Goal: Transaction & Acquisition: Download file/media

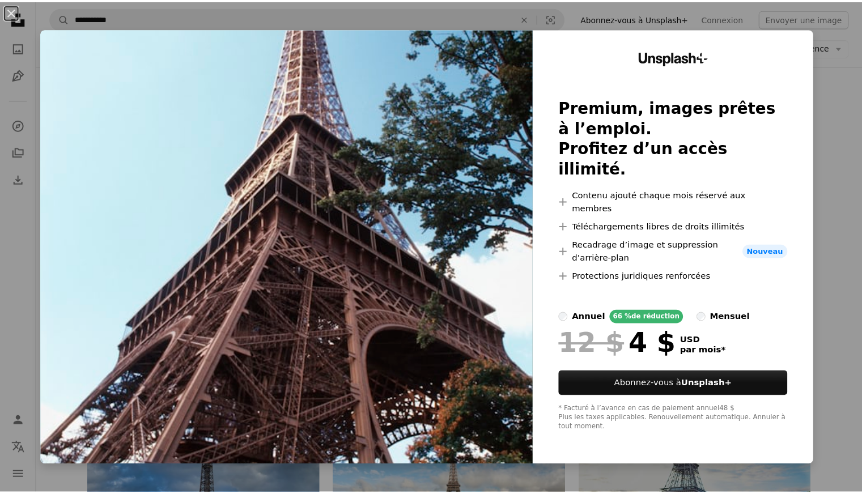
scroll to position [11374, 0]
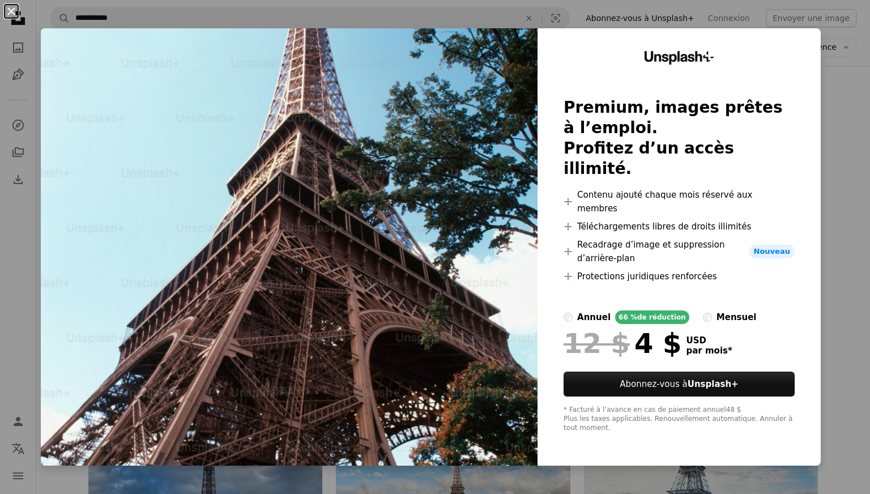
click at [13, 10] on button "An X shape" at bounding box center [12, 12] width 14 height 14
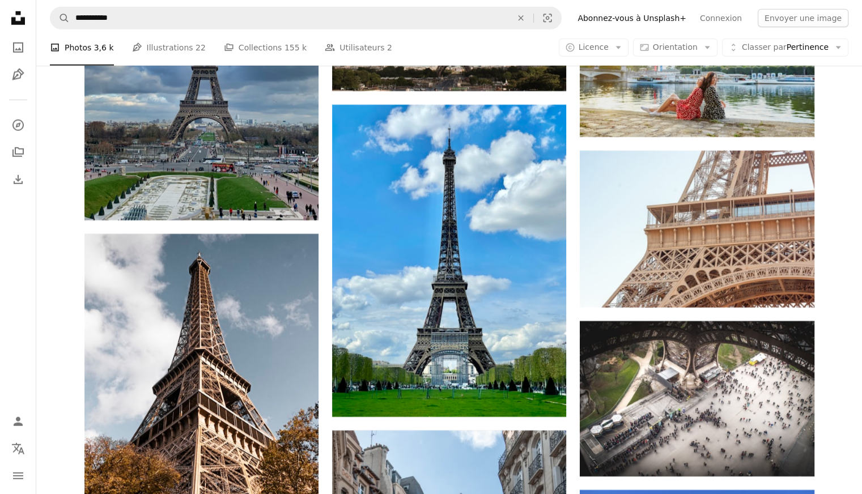
scroll to position [11796, 0]
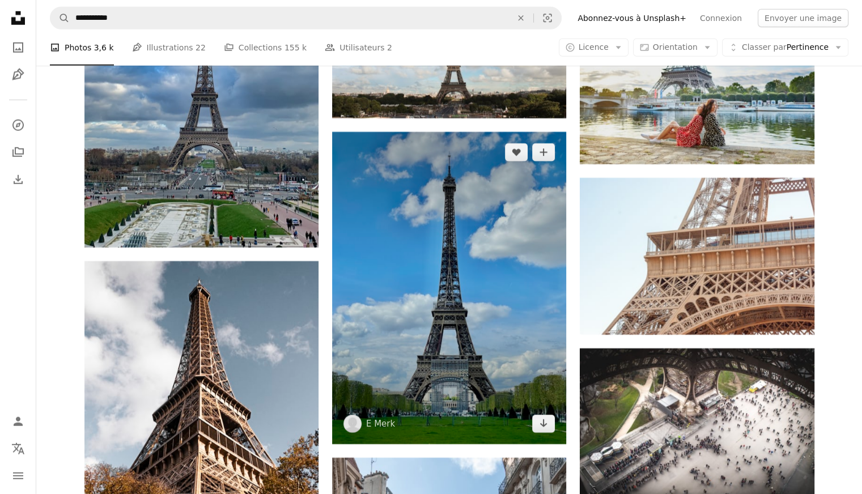
click at [450, 329] on img at bounding box center [449, 288] width 234 height 312
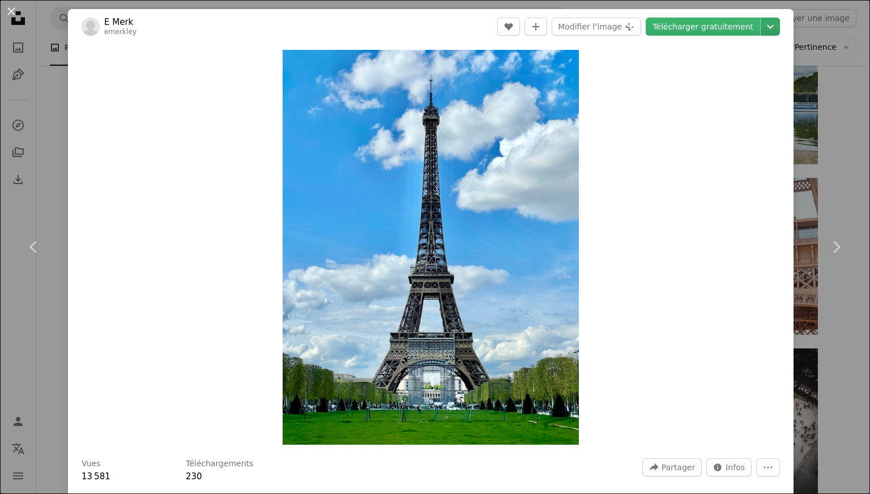
click at [761, 29] on icon "Chevron down" at bounding box center [770, 27] width 18 height 14
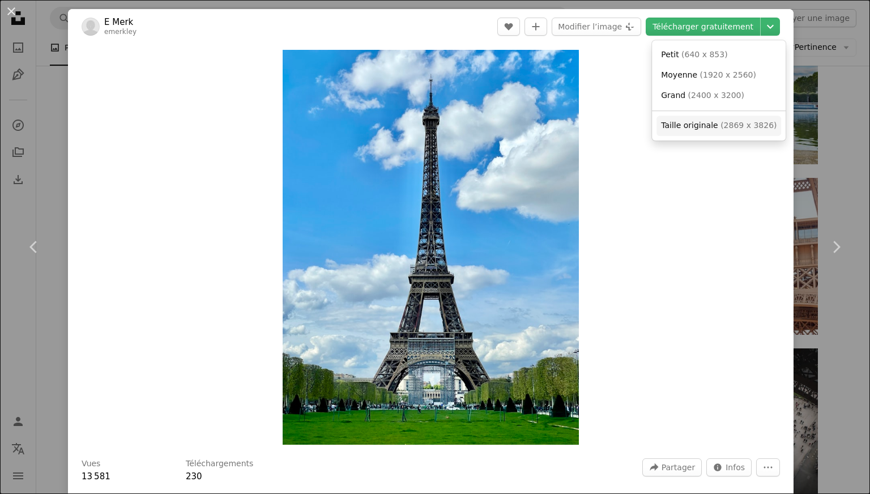
click at [724, 127] on span "( 2869 x 3826 )" at bounding box center [749, 125] width 56 height 9
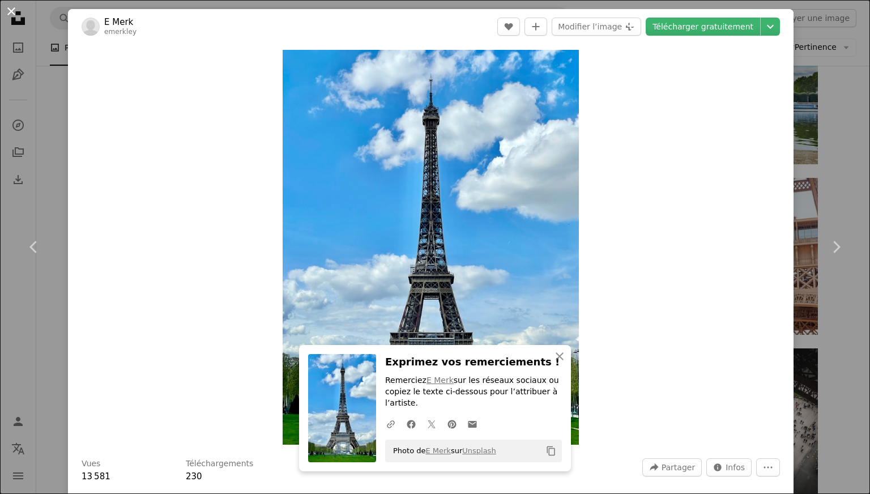
click at [13, 11] on button "An X shape" at bounding box center [12, 12] width 14 height 14
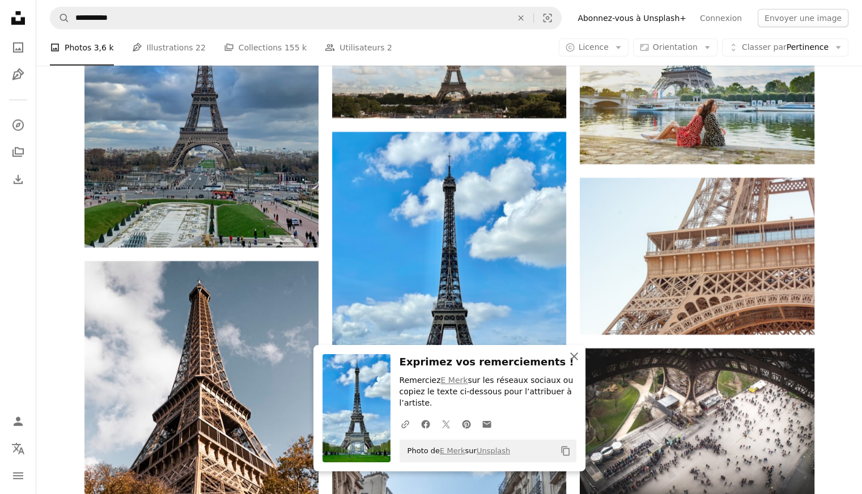
click at [571, 357] on icon "An X shape" at bounding box center [574, 357] width 14 height 14
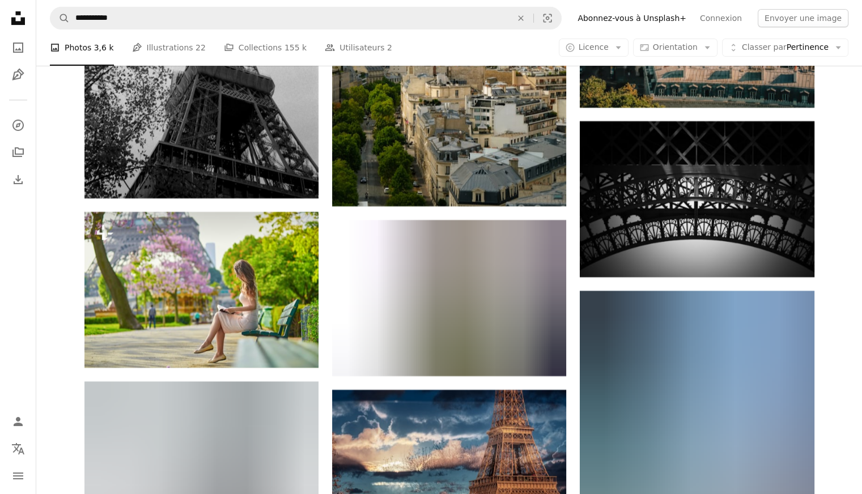
scroll to position [13295, 0]
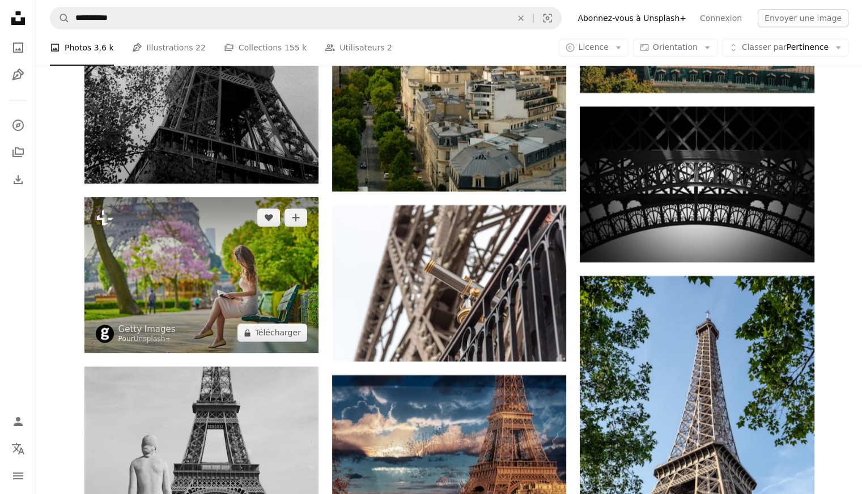
click at [190, 254] on img at bounding box center [201, 275] width 234 height 156
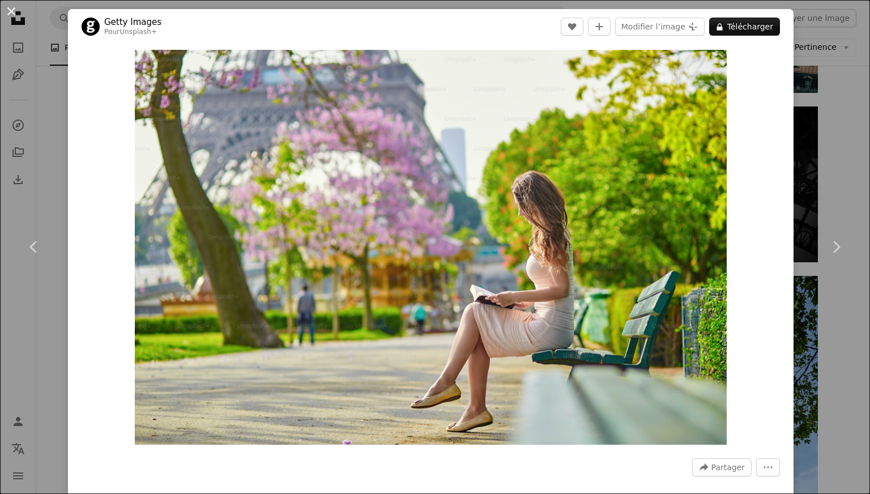
click at [14, 10] on button "An X shape" at bounding box center [12, 12] width 14 height 14
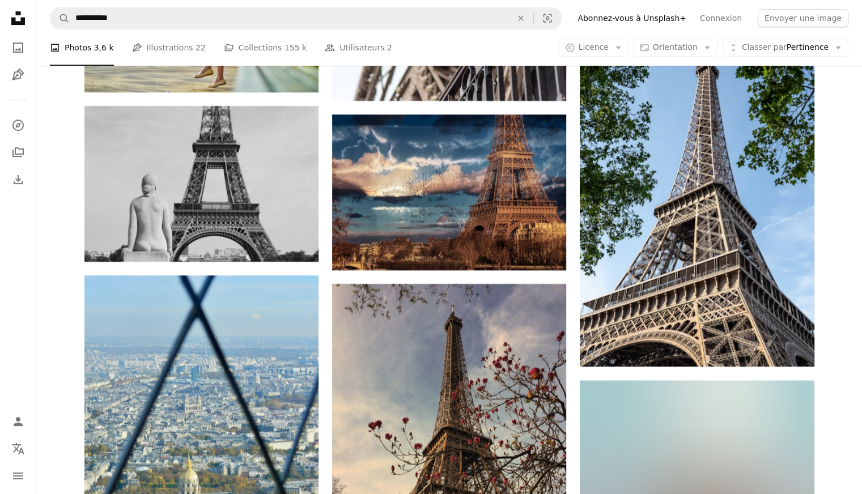
scroll to position [13491, 0]
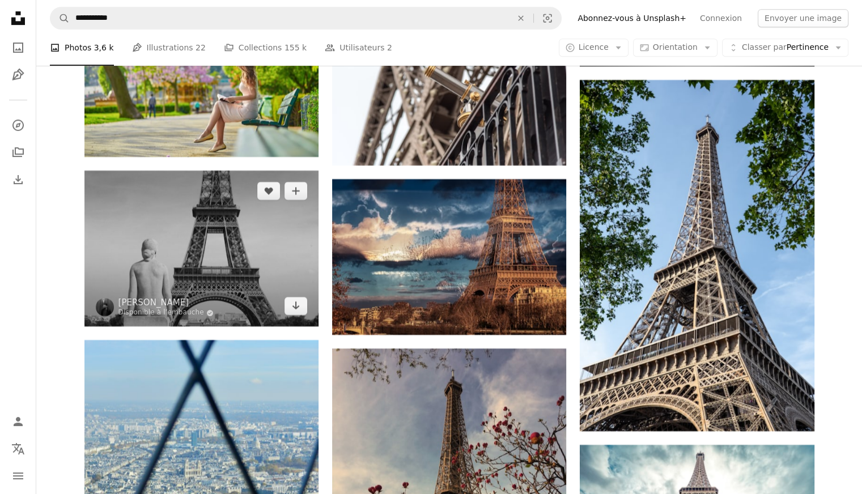
click at [164, 248] on img at bounding box center [201, 249] width 234 height 156
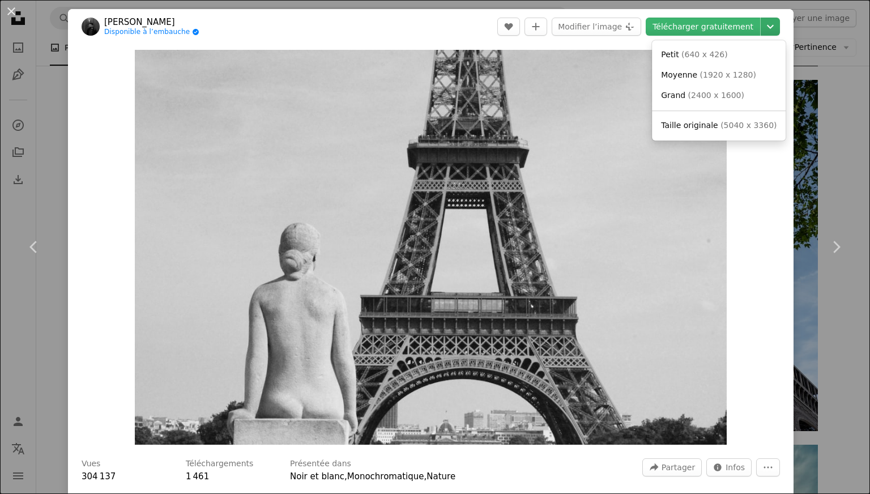
click at [761, 31] on icon "Chevron down" at bounding box center [770, 27] width 18 height 14
click at [732, 125] on span "( 5040 x 3360 )" at bounding box center [749, 125] width 56 height 9
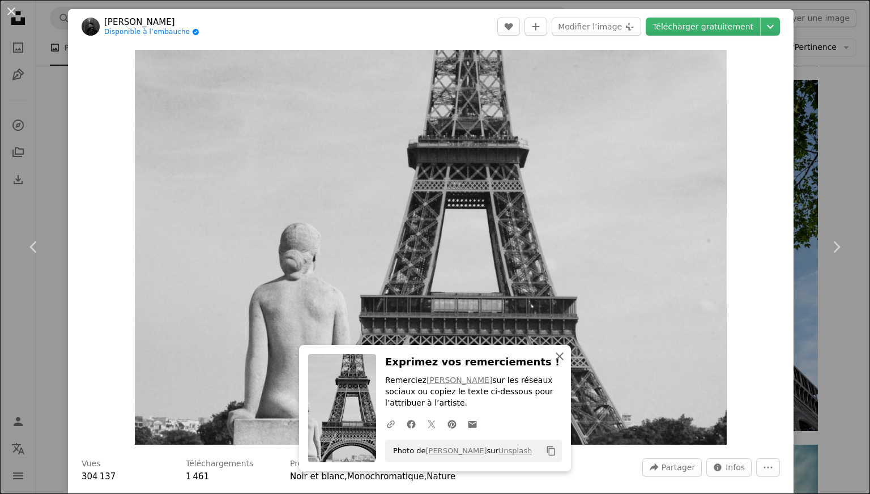
click at [559, 360] on icon "button" at bounding box center [560, 356] width 8 height 8
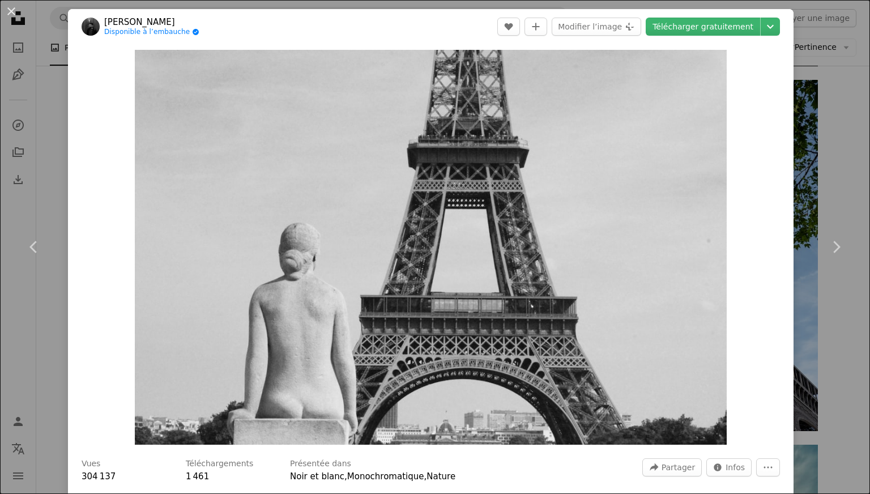
drag, startPoint x: 13, startPoint y: 12, endPoint x: 154, endPoint y: 44, distance: 144.0
click at [13, 12] on button "An X shape" at bounding box center [12, 12] width 14 height 14
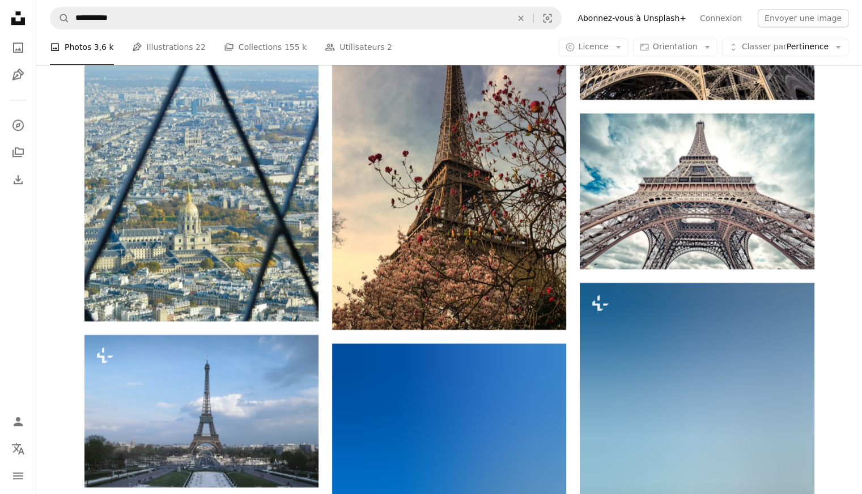
scroll to position [13839, 0]
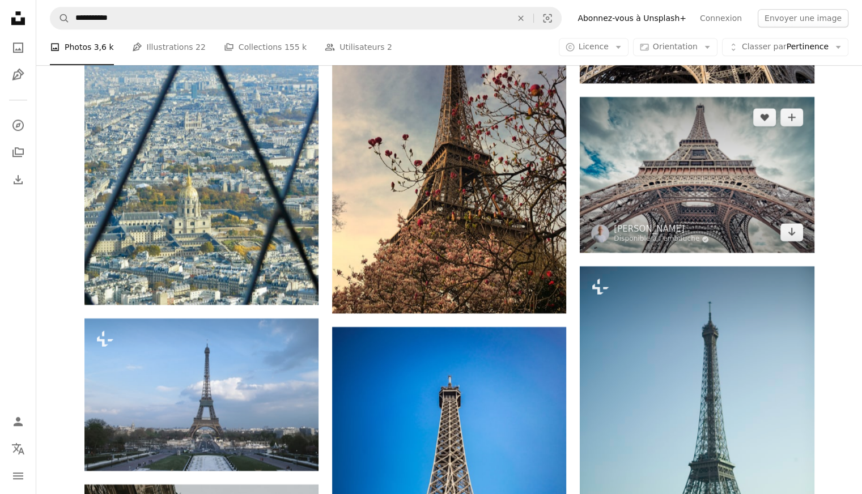
click at [716, 166] on img at bounding box center [696, 175] width 234 height 156
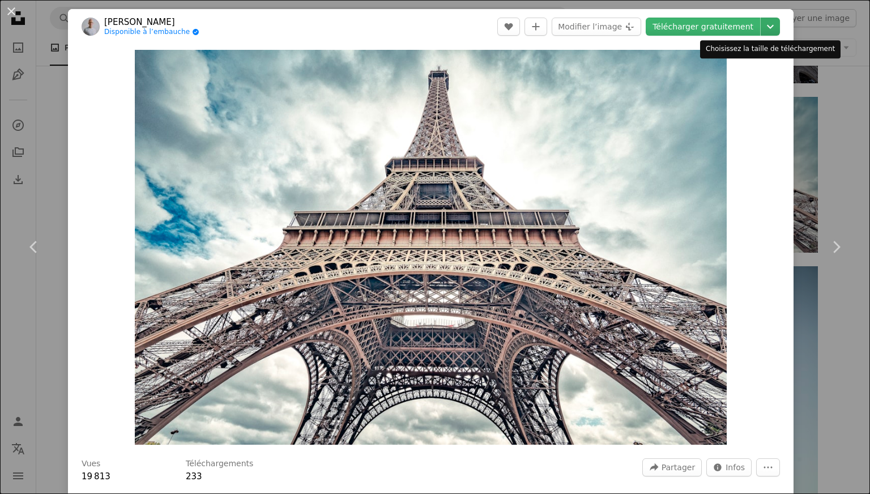
click at [761, 29] on icon "Chevron down" at bounding box center [770, 27] width 18 height 14
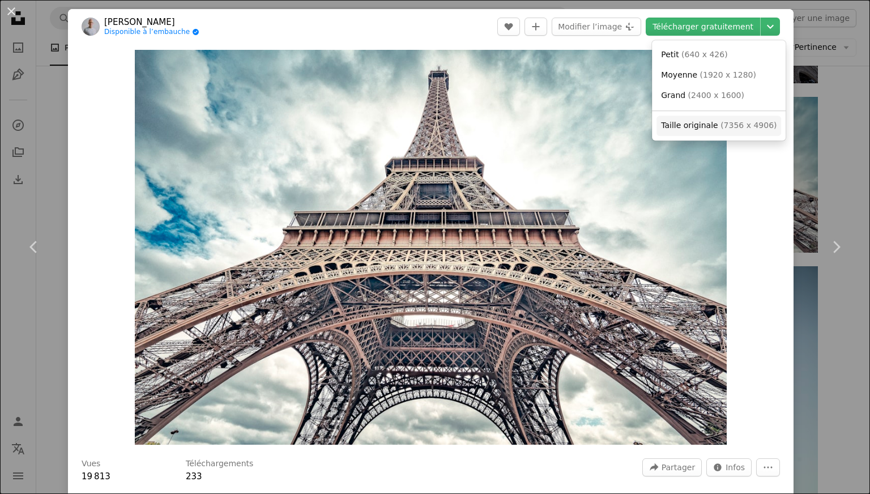
click at [707, 124] on span "Taille originale" at bounding box center [689, 125] width 57 height 9
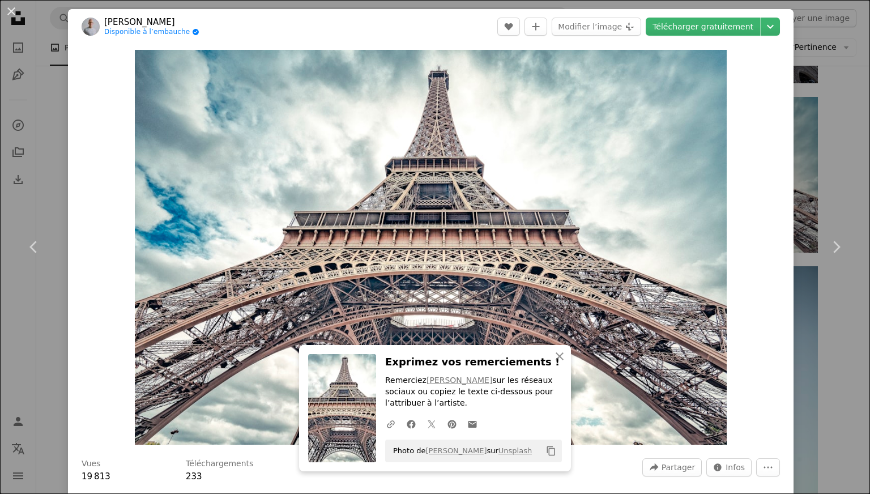
drag, startPoint x: 8, startPoint y: 10, endPoint x: 138, endPoint y: 46, distance: 134.7
click at [8, 10] on button "An X shape" at bounding box center [12, 12] width 14 height 14
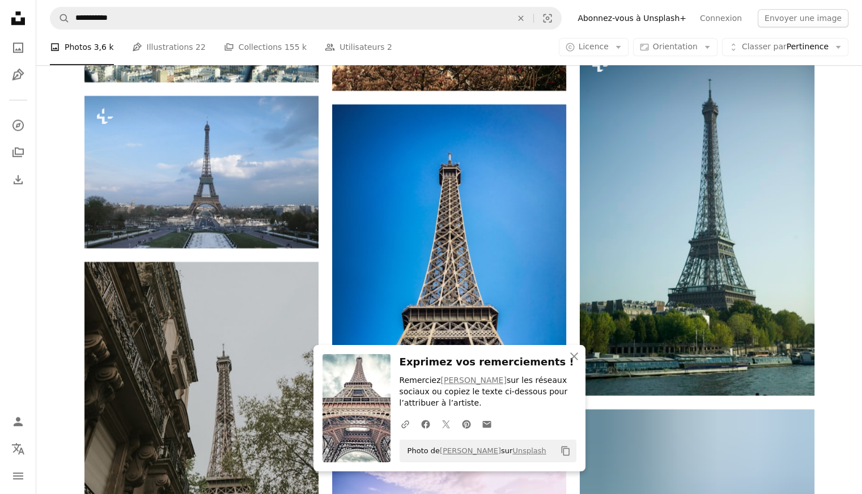
scroll to position [14077, 0]
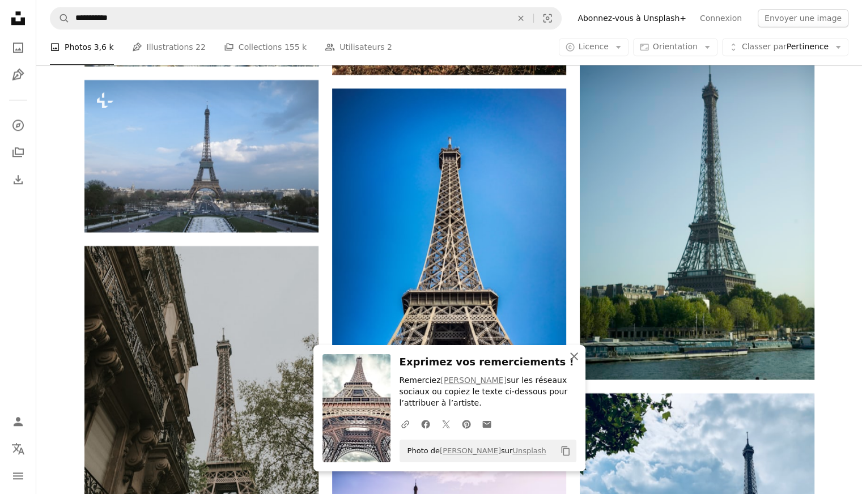
click at [576, 355] on icon "An X shape" at bounding box center [574, 357] width 14 height 14
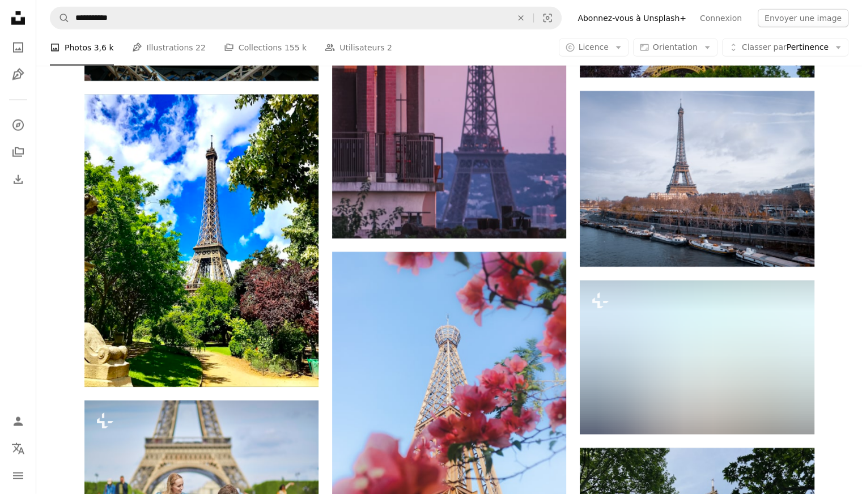
scroll to position [19991, 0]
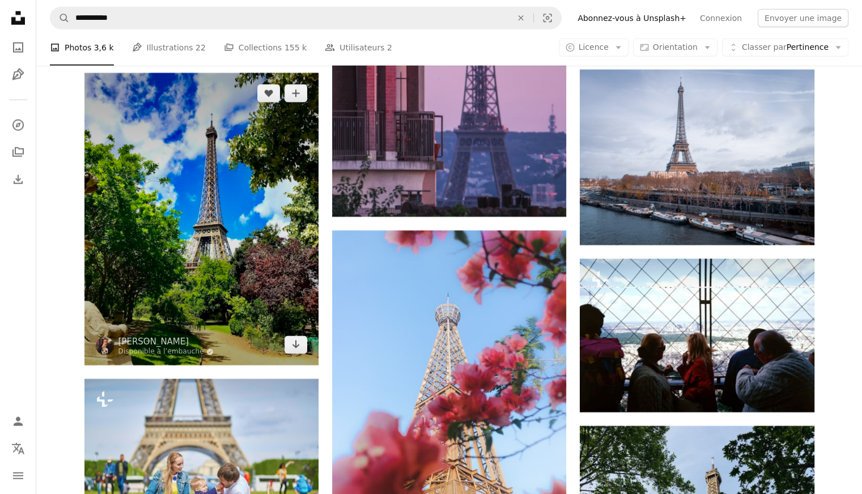
click at [215, 236] on img at bounding box center [201, 219] width 234 height 293
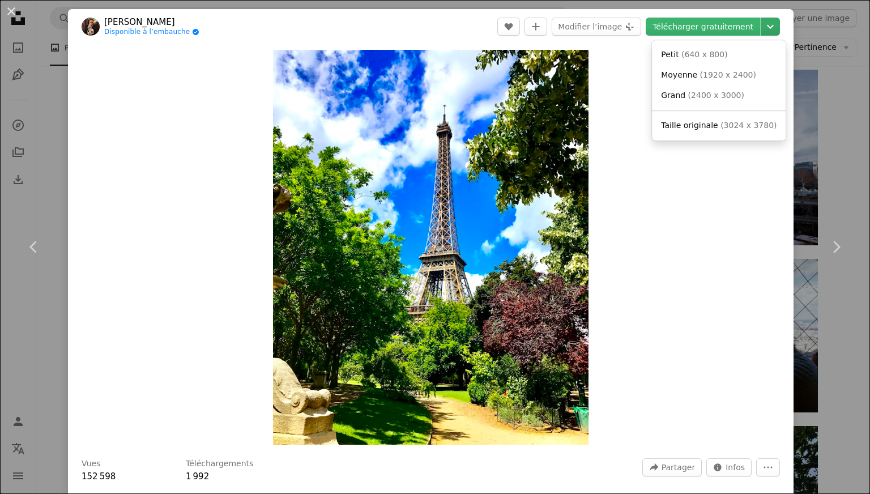
click at [761, 29] on icon "Chevron down" at bounding box center [770, 27] width 18 height 14
click at [707, 122] on span "Taille originale" at bounding box center [689, 125] width 57 height 9
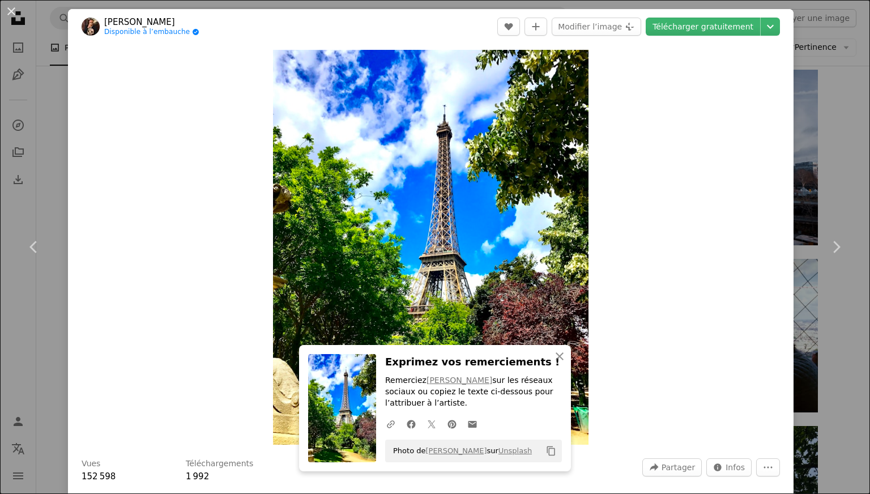
drag, startPoint x: 14, startPoint y: 13, endPoint x: 146, endPoint y: 37, distance: 133.6
click at [14, 13] on button "An X shape" at bounding box center [12, 12] width 14 height 14
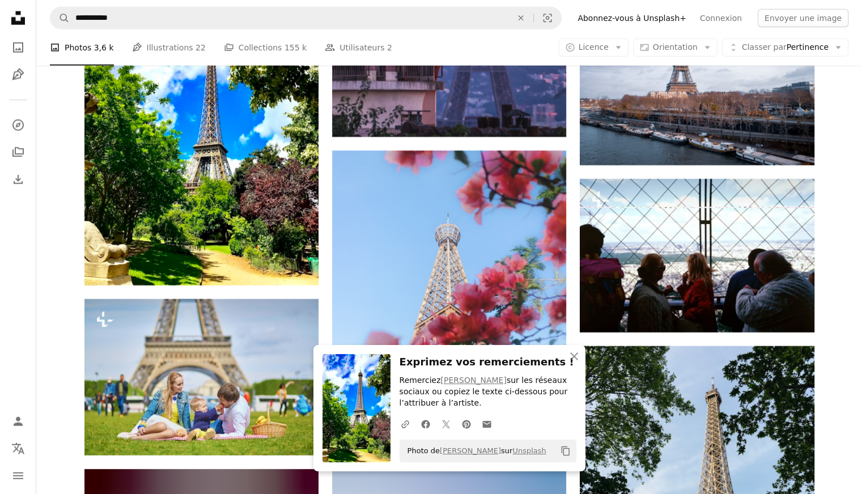
scroll to position [20220, 0]
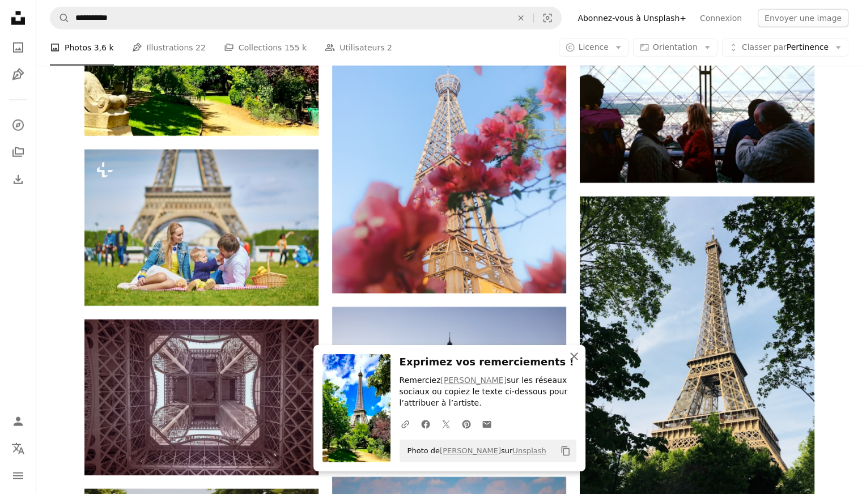
click at [572, 359] on icon "button" at bounding box center [574, 356] width 8 height 8
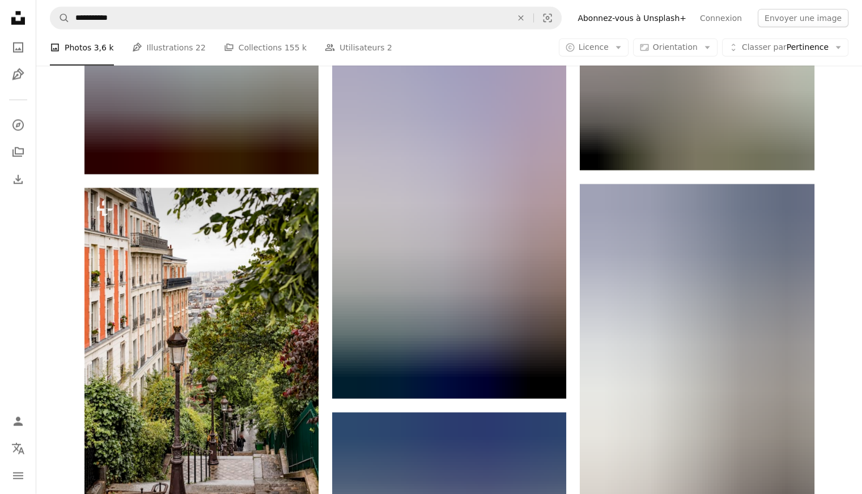
scroll to position [24389, 0]
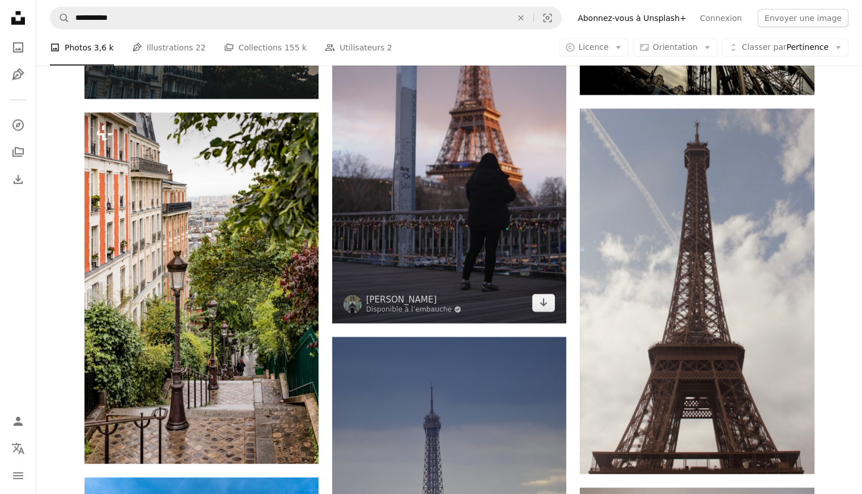
click at [434, 147] on img at bounding box center [449, 147] width 234 height 351
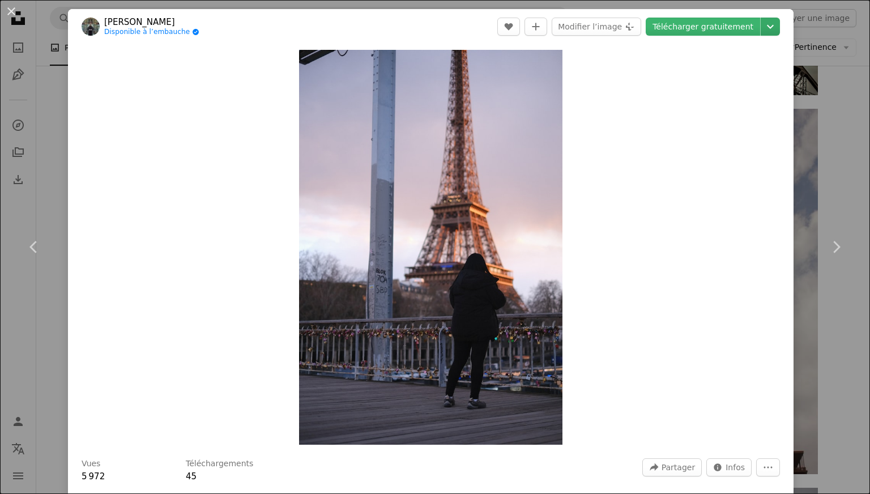
click at [764, 31] on icon "Chevron down" at bounding box center [770, 27] width 18 height 14
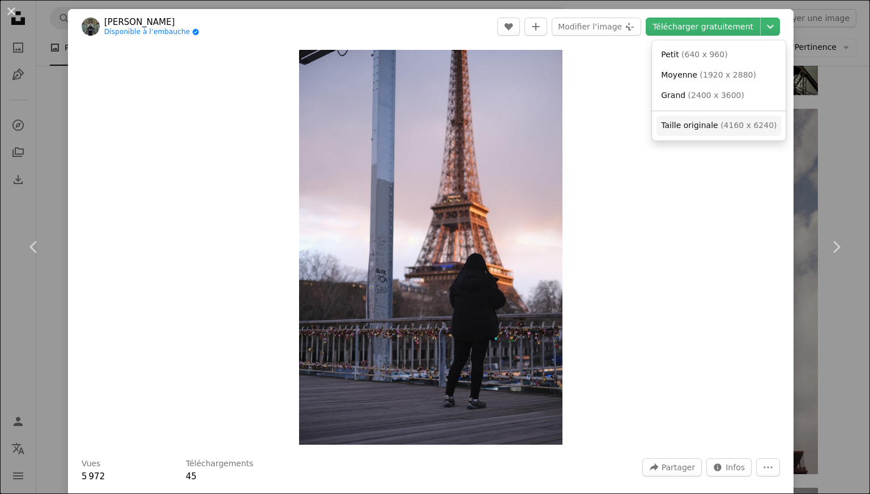
click at [702, 130] on span "Taille originale" at bounding box center [689, 125] width 57 height 9
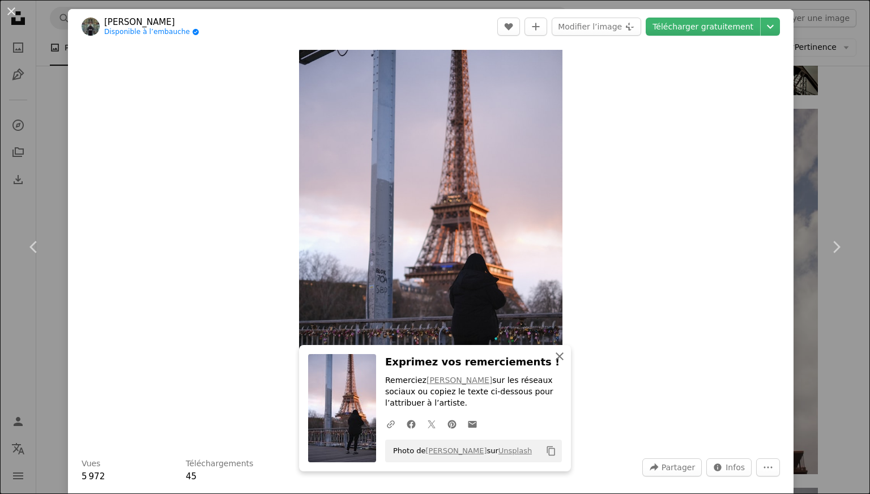
click at [557, 361] on icon "An X shape" at bounding box center [560, 357] width 14 height 14
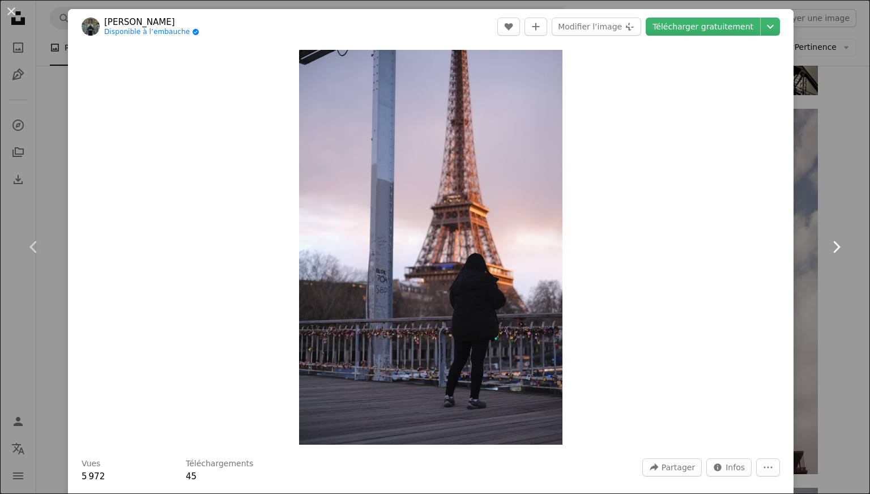
click at [833, 248] on icon at bounding box center [836, 247] width 7 height 12
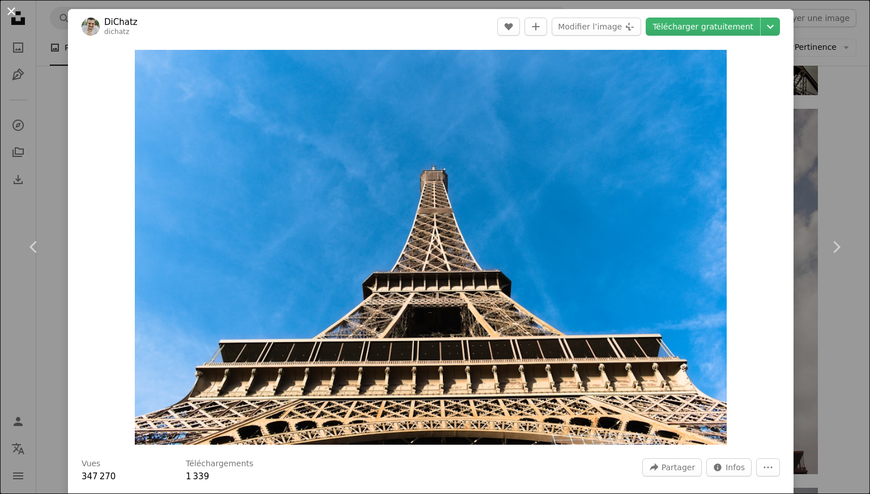
click at [14, 7] on button "An X shape" at bounding box center [12, 12] width 14 height 14
